Goal: Find specific page/section: Find specific page/section

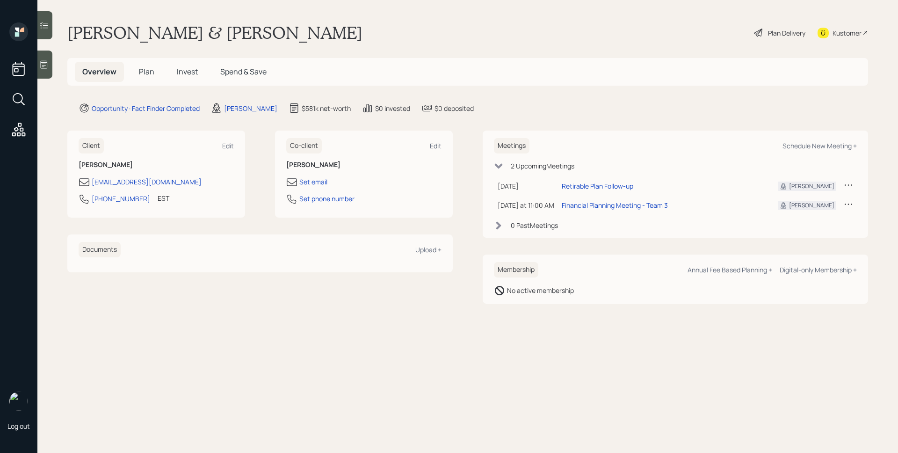
click at [143, 73] on span "Plan" at bounding box center [146, 71] width 15 height 10
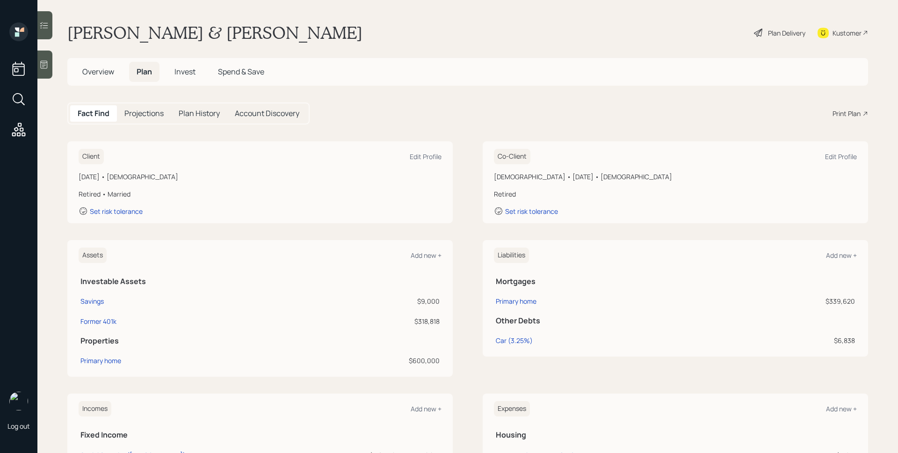
click at [770, 35] on div "Plan Delivery" at bounding box center [786, 33] width 37 height 10
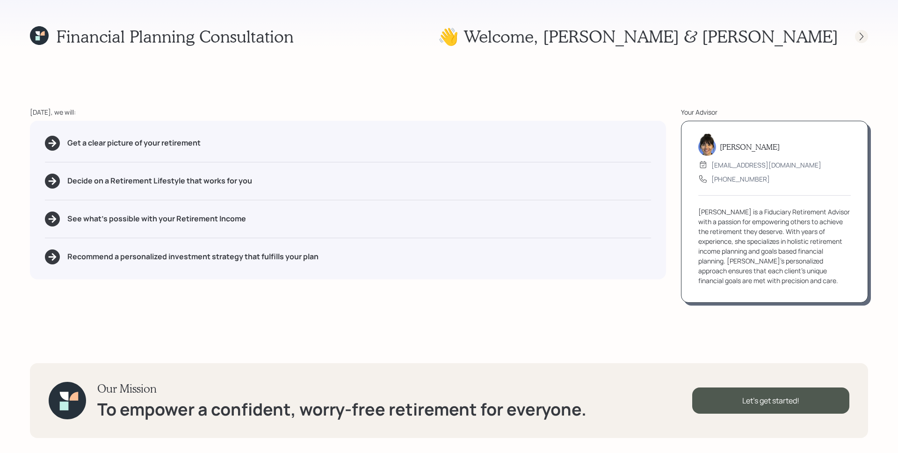
click at [861, 36] on icon at bounding box center [861, 36] width 9 height 9
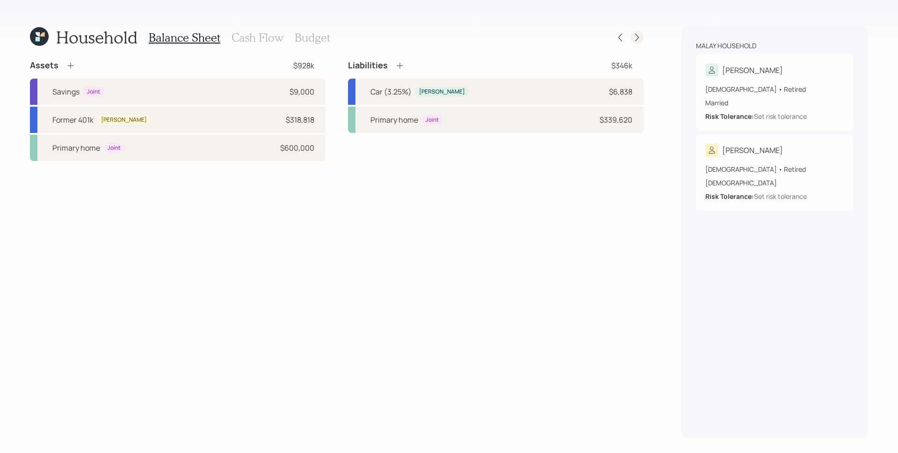
click at [636, 33] on icon at bounding box center [636, 37] width 9 height 9
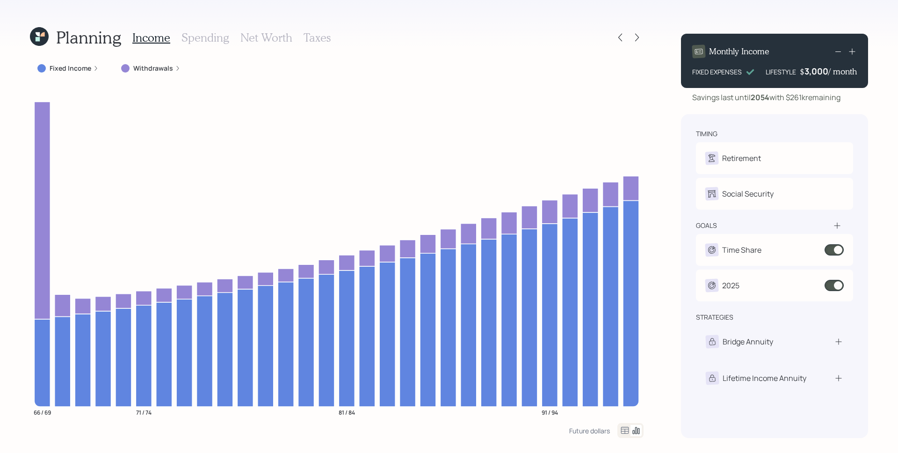
click at [36, 41] on icon at bounding box center [38, 39] width 4 height 4
